Goal: Information Seeking & Learning: Check status

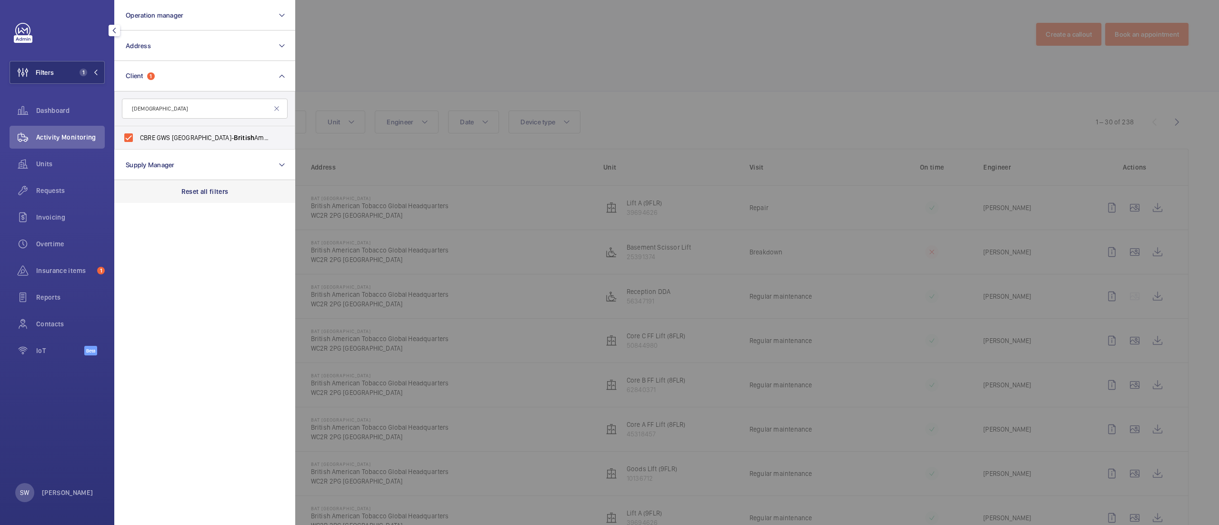
click at [209, 188] on p "Reset all filters" at bounding box center [204, 192] width 47 height 10
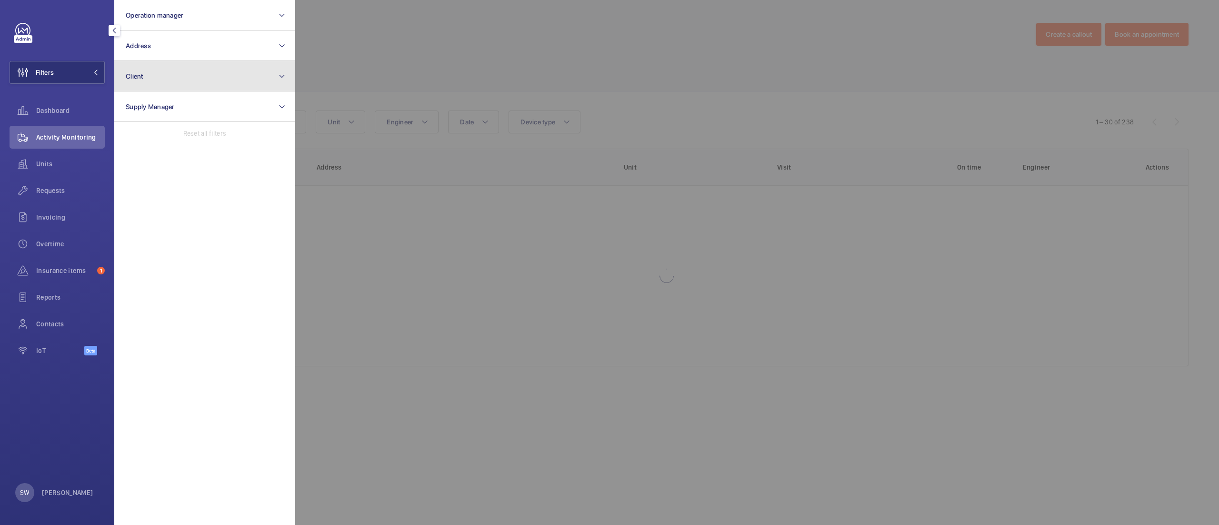
click at [204, 79] on button "Client" at bounding box center [204, 76] width 181 height 30
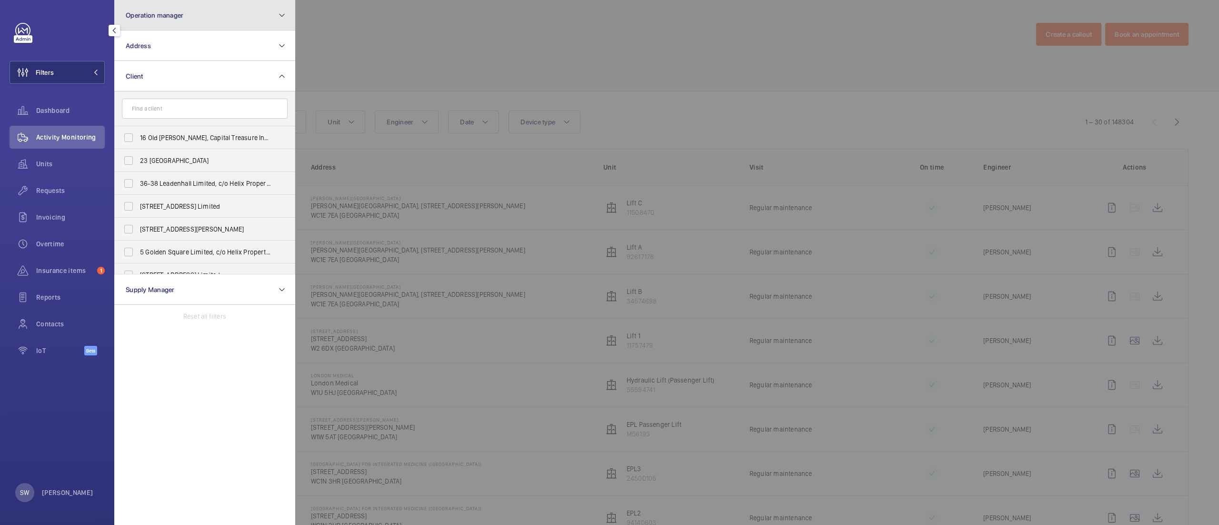
click at [197, 21] on button "Operation manager" at bounding box center [204, 15] width 181 height 30
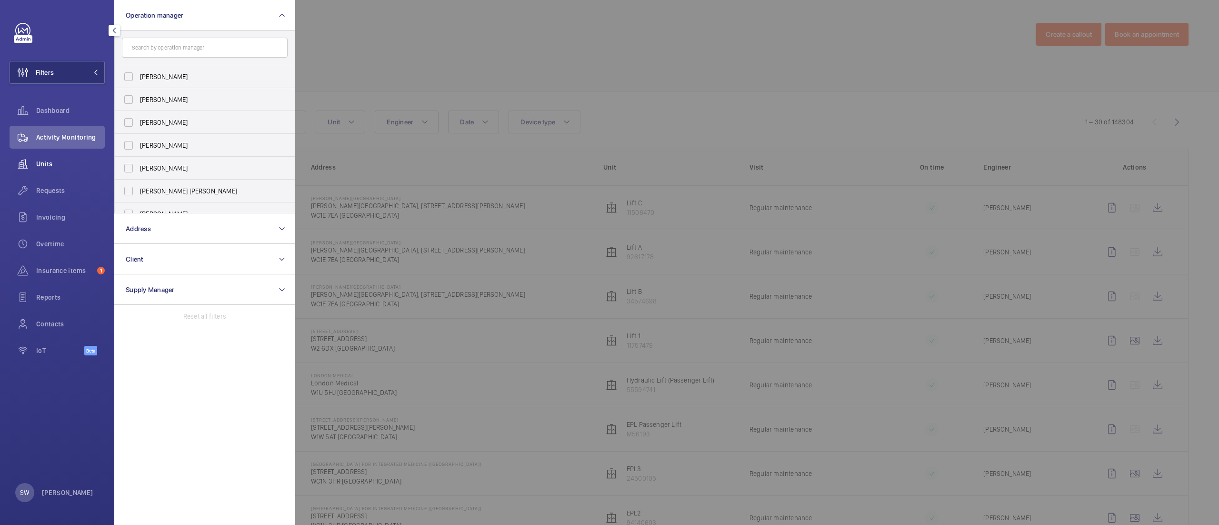
click at [58, 156] on div "Units" at bounding box center [57, 163] width 95 height 23
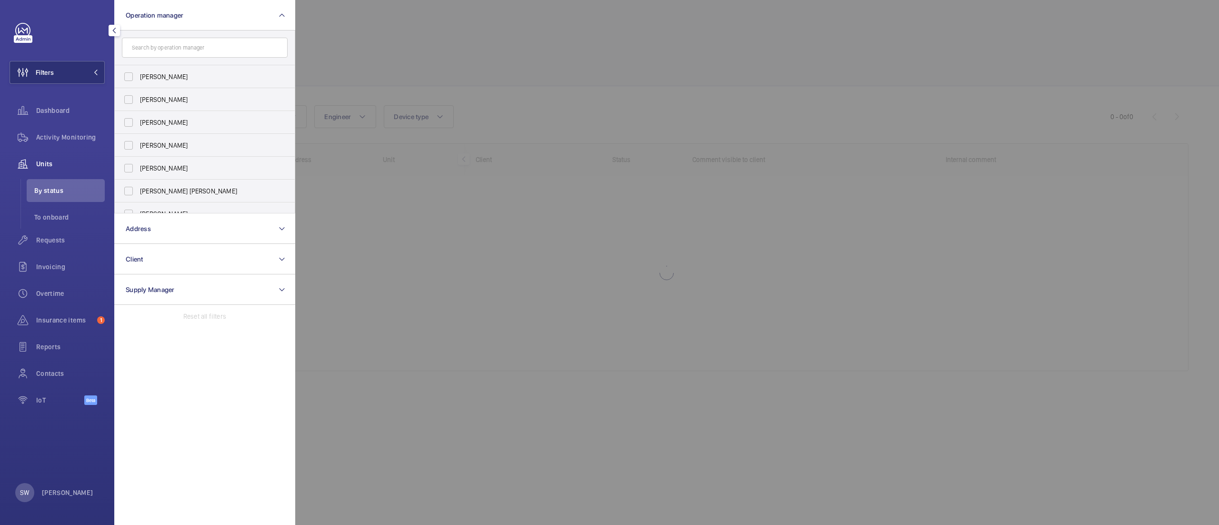
click at [633, 89] on div at bounding box center [904, 262] width 1219 height 525
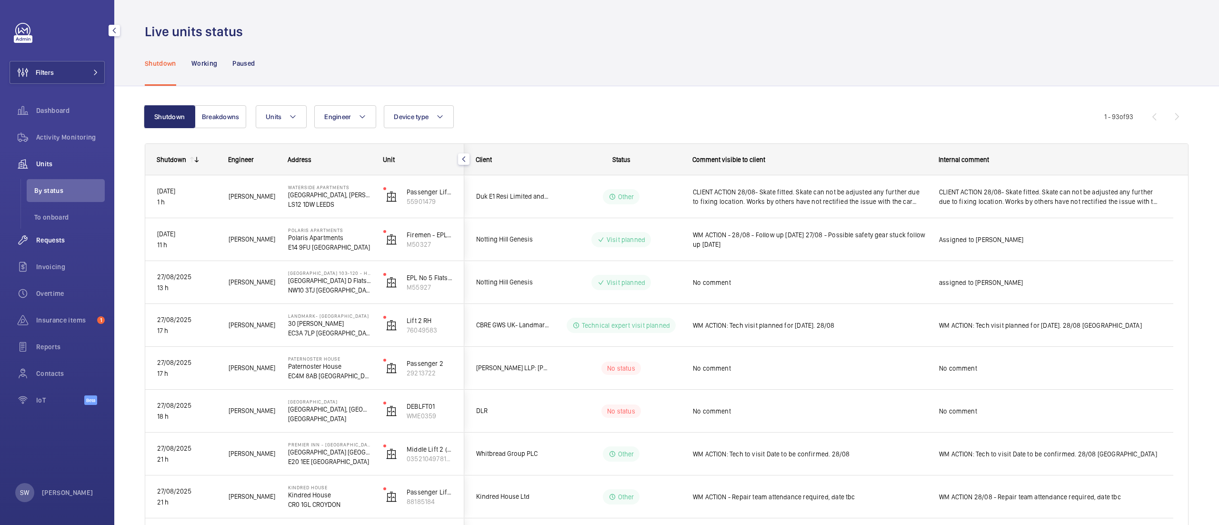
click at [71, 245] on div "Requests" at bounding box center [57, 239] width 95 height 23
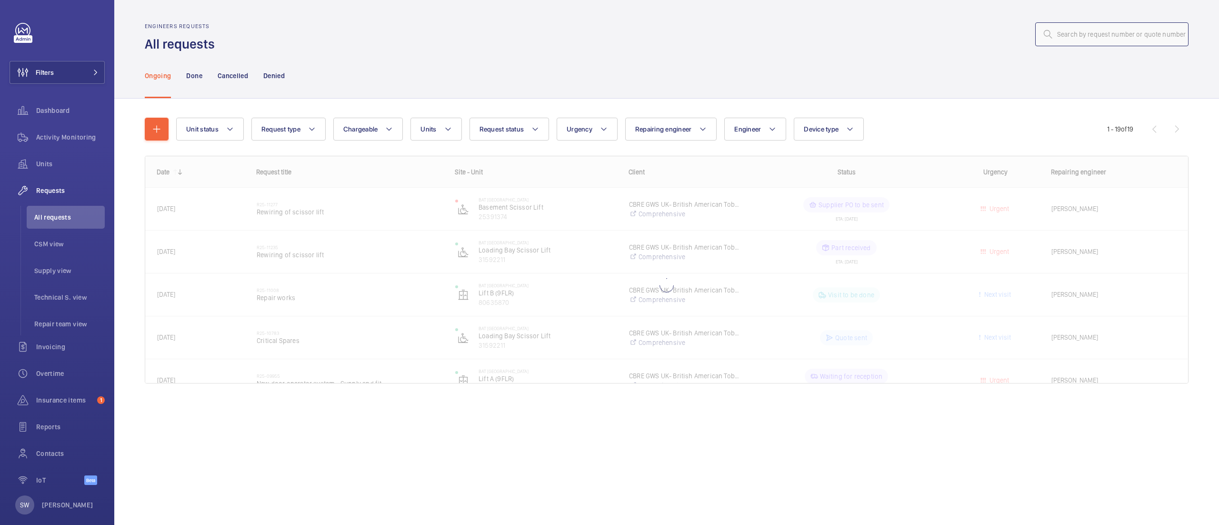
click at [1155, 33] on input "text" at bounding box center [1111, 34] width 153 height 24
click at [1059, 34] on input "R25-08976" at bounding box center [1111, 34] width 153 height 24
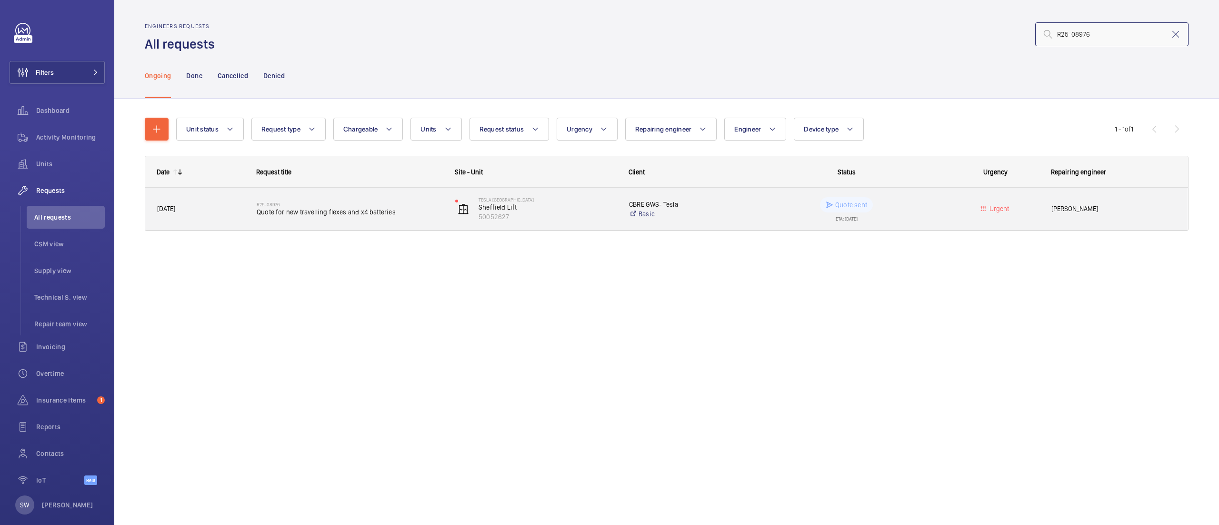
type input "R25-08976"
click at [330, 211] on span "Quote for new travelling flexes and x4 batteries" at bounding box center [350, 212] width 186 height 10
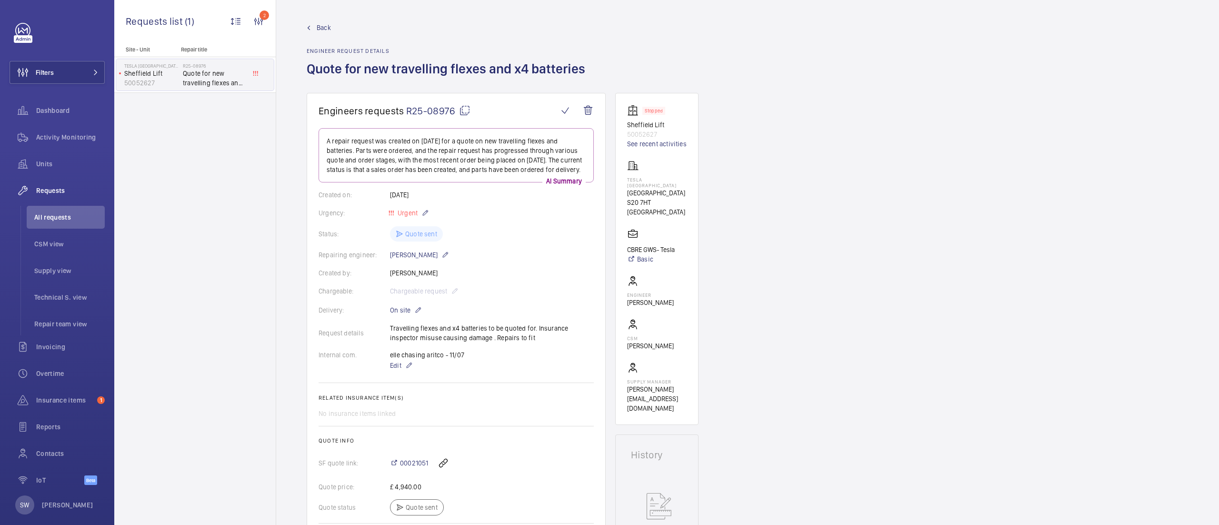
click at [228, 266] on div "Site - Unit Repair title TESLA Sheffield [GEOGRAPHIC_DATA] Lift 50052627 R25-08…" at bounding box center [194, 285] width 161 height 478
click at [54, 76] on span "Filters" at bounding box center [45, 73] width 18 height 10
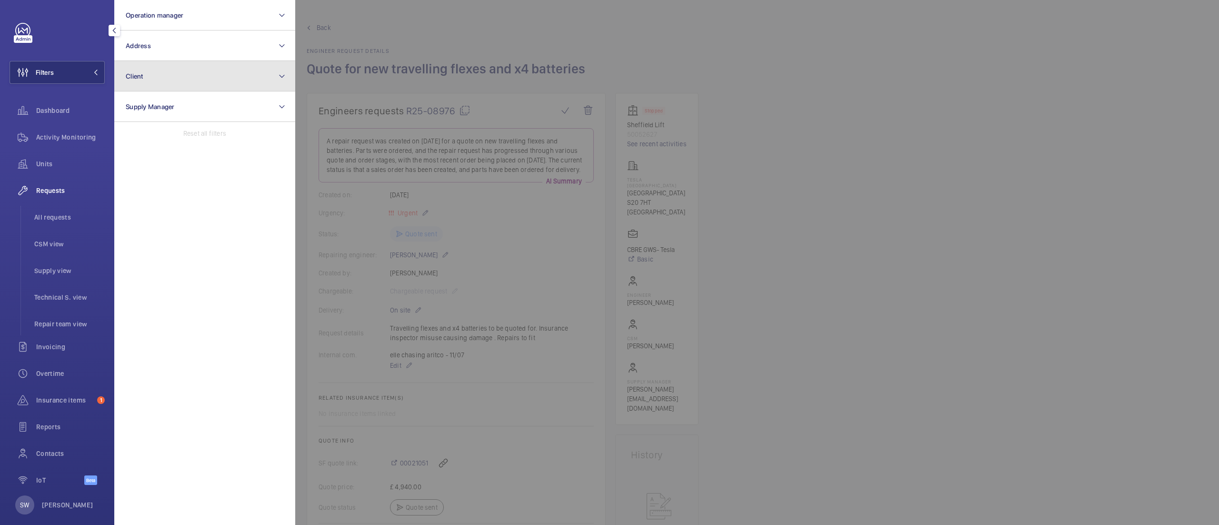
click at [190, 89] on button "Client" at bounding box center [204, 76] width 181 height 30
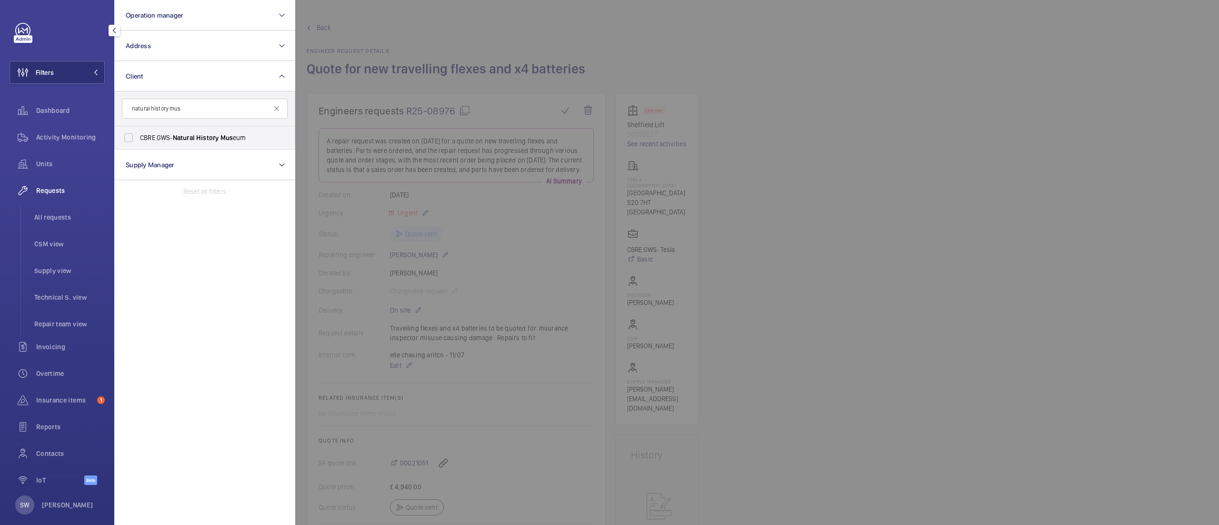
type input "natural history mus"
click at [168, 133] on span "CBRE GWS- Natural History Mus eum" at bounding box center [205, 138] width 131 height 10
click at [138, 133] on input "CBRE GWS- Natural History Mus eum" at bounding box center [128, 137] width 19 height 19
checkbox input "true"
click at [796, 186] on div at bounding box center [904, 262] width 1219 height 525
